Goal: Task Accomplishment & Management: Use online tool/utility

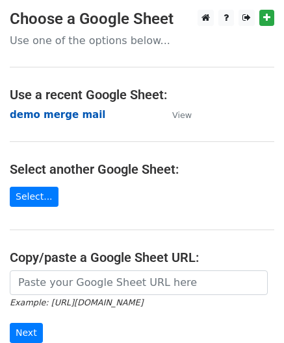
click at [48, 114] on strong "demo merge mail" at bounding box center [57, 115] width 95 height 12
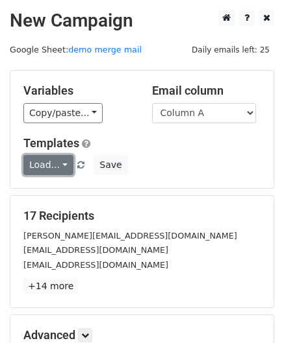
click at [62, 170] on link "Load..." at bounding box center [48, 165] width 50 height 20
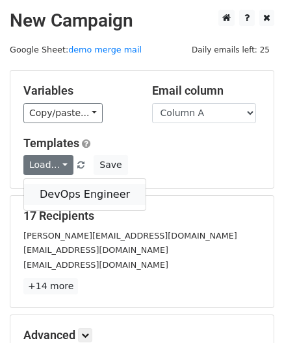
drag, startPoint x: 61, startPoint y: 174, endPoint x: 61, endPoint y: 187, distance: 13.6
click at [61, 187] on link "DevOps Engineer" at bounding box center [84, 194] width 121 height 21
